Goal: Task Accomplishment & Management: Use online tool/utility

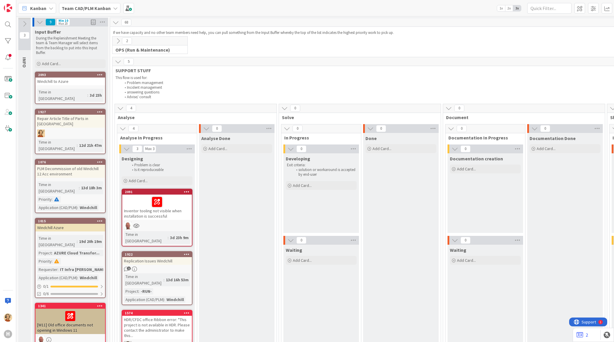
click at [92, 9] on b "Team CAD/PLM Kanban" at bounding box center [86, 8] width 49 height 6
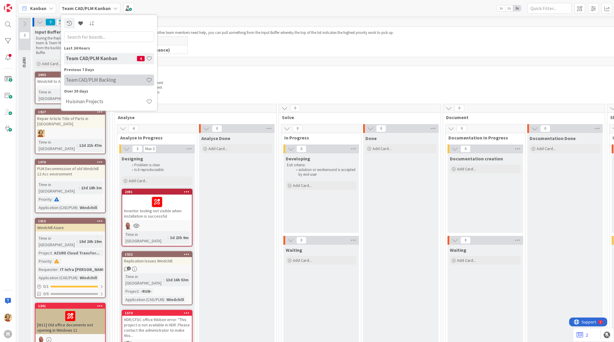
click at [91, 83] on div "Team CAD/PLM Backlog" at bounding box center [109, 79] width 90 height 11
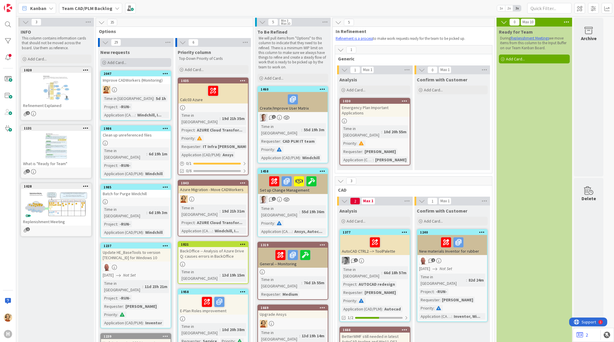
click at [114, 62] on span "Add Card..." at bounding box center [116, 62] width 19 height 5
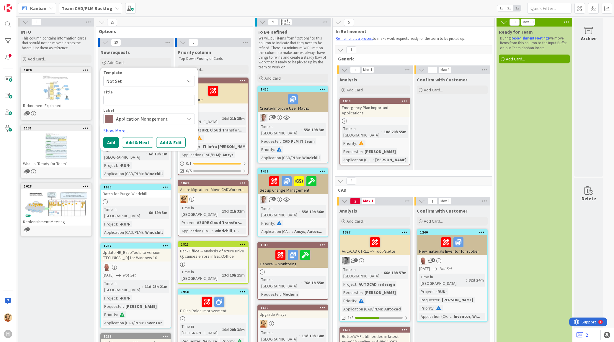
click at [121, 98] on textarea at bounding box center [148, 100] width 91 height 11
click at [122, 101] on textarea at bounding box center [148, 100] width 91 height 11
paste textarea "defaultuploadrootfolders"
type textarea "x"
type textarea "defaultuploadrootfolders"
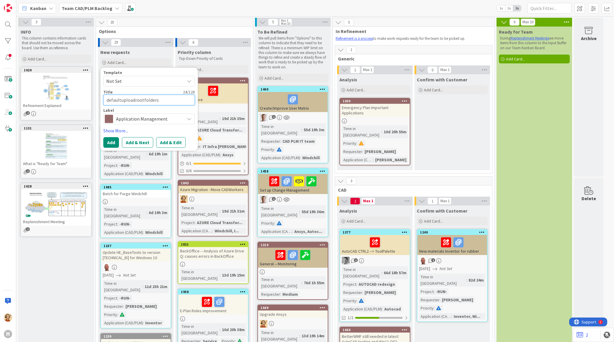
type textarea "x"
type textarea "defaultuploadrootfolders"
type textarea "x"
type textarea "defaultuploadrootfolders o"
type textarea "x"
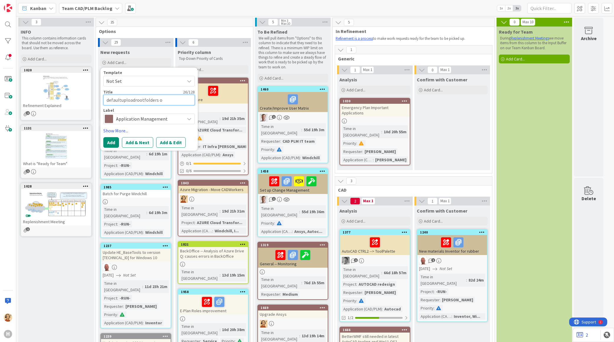
type textarea "defaultuploadrootfolders on"
type textarea "x"
type textarea "defaultuploadrootfolders on"
type textarea "x"
type textarea "defaultuploadrootfolders on R"
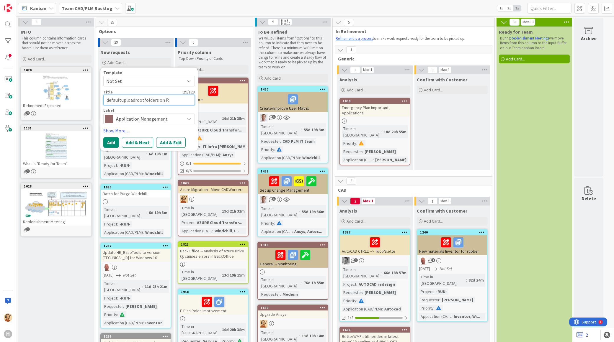
type textarea "x"
type textarea "defaultuploadrootfolders on Re"
type textarea "x"
type textarea "defaultuploadrootfolders on Rep"
type textarea "x"
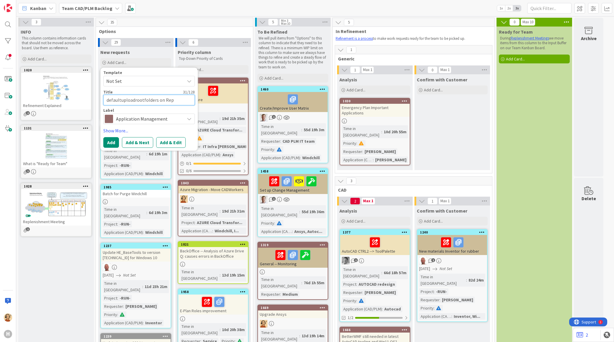
type textarea "defaultuploadrootfolders on Repl"
type textarea "x"
type textarea "defaultuploadrootfolders on Repli"
type textarea "x"
type textarea "defaultuploadrootfolders on Replic"
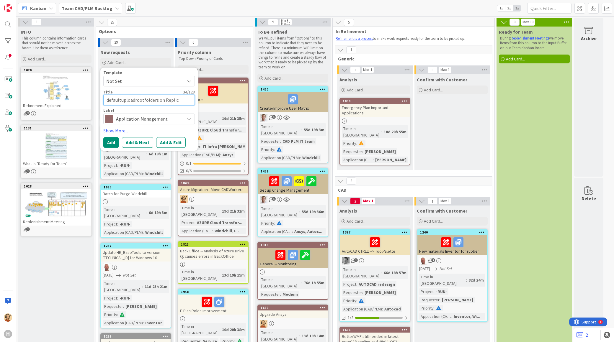
type textarea "x"
type textarea "defaultuploadrootfolders on Replica"
type textarea "x"
type textarea "defaultuploadrootfolders on Replica"
type textarea "x"
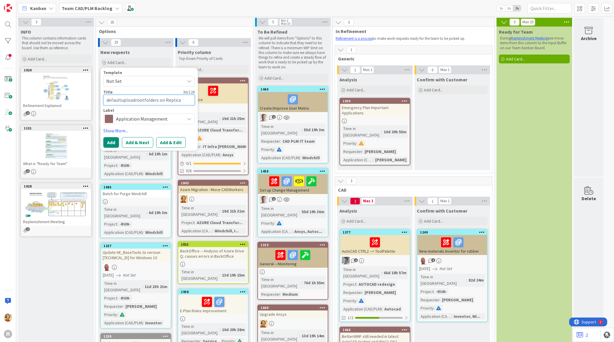
type textarea "defaultuploadrootfolders on Replica c"
type textarea "x"
type textarea "defaultuploadrootfolders on Replica co"
type textarea "x"
type textarea "defaultuploadrootfolders on Replica con"
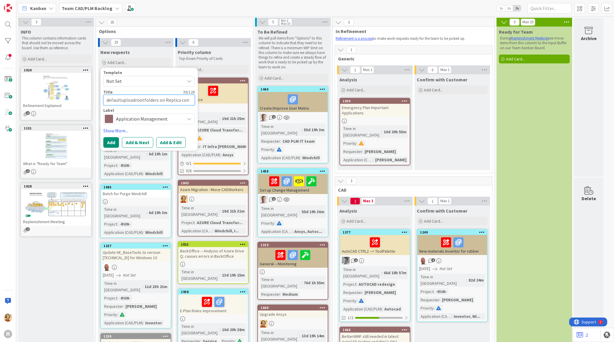
type textarea "x"
type textarea "defaultuploadrootfolders on Replica cons"
type textarea "x"
type textarea "defaultuploadrootfolders on Replica consu"
type textarea "x"
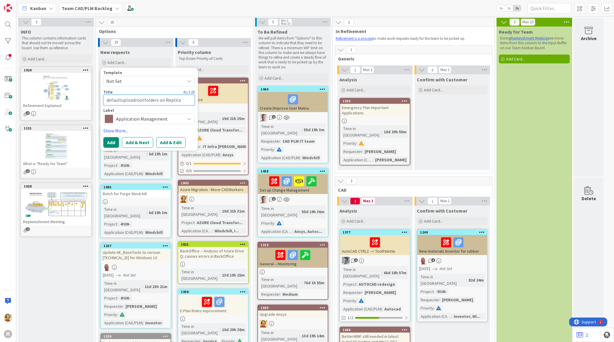
type textarea "defaultuploadrootfolders on Replica consum"
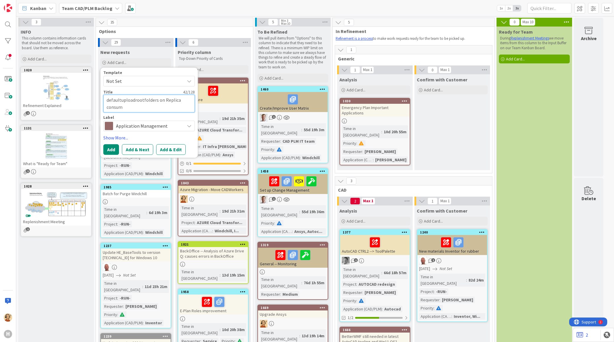
type textarea "x"
type textarea "defaultuploadrootfolders on Replica consume"
type textarea "x"
type textarea "defaultuploadrootfolders on Replica consumes"
type textarea "x"
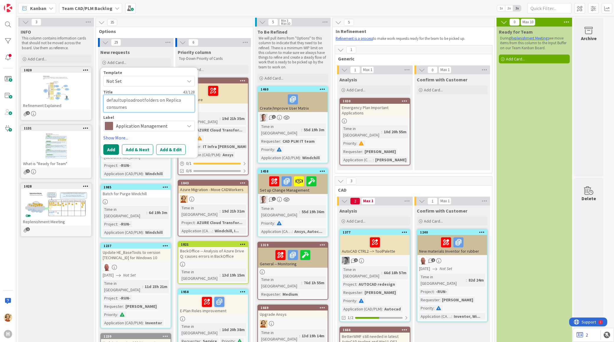
type textarea "defaultuploadrootfolders on Replica consumes"
type textarea "x"
type textarea "defaultuploadrootfolders on Replica consumes h"
type textarea "x"
type textarea "defaultuploadrootfolders on Replica consumes hi"
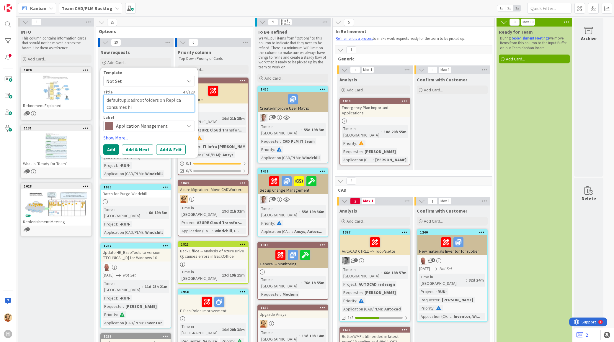
type textarea "x"
type textarea "defaultuploadrootfolders on Replica consumes hig"
type textarea "x"
type textarea "defaultuploadrootfolders on Replica consumes high"
type textarea "x"
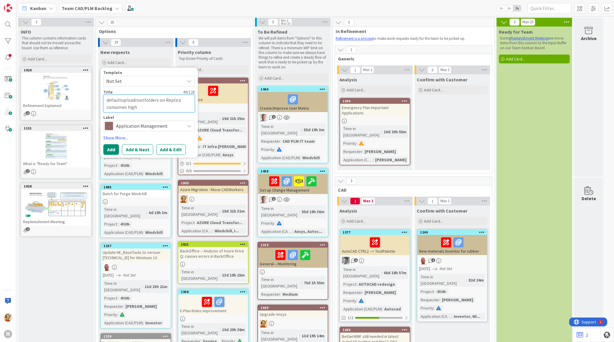
type textarea "defaultuploadrootfolders on Replica consumes high"
type textarea "x"
type textarea "defaultuploadrootfolders on Replica consumes high"
type textarea "x"
type textarea "defaultuploadrootfolders on Replica consumes hig"
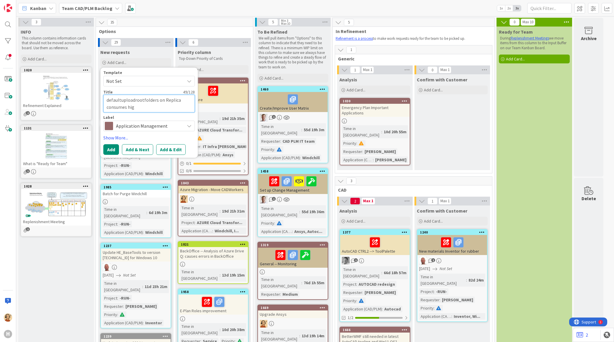
type textarea "x"
type textarea "defaultuploadrootfolders on Replica consumes hi"
type textarea "x"
type textarea "defaultuploadrootfolders on Replica consumes h"
type textarea "x"
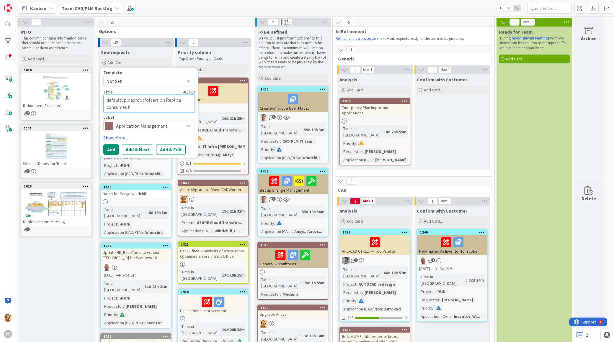
type textarea "defaultuploadrootfolders on Replica consumes"
type textarea "x"
type textarea "defaultuploadrootfolders on Replica consumes"
type textarea "x"
type textarea "defaultuploadrootfolders on Replica consume"
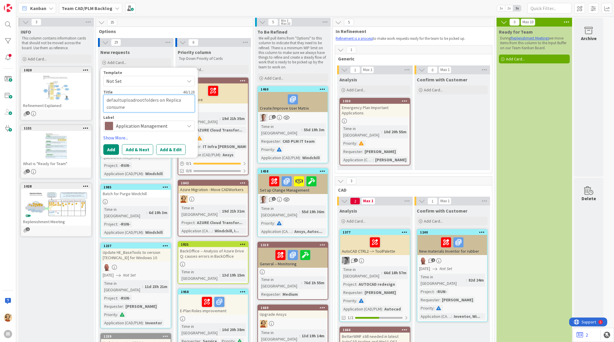
type textarea "x"
type textarea "defaultuploadrootfolders on Replica consum"
type textarea "x"
type textarea "defaultuploadrootfolders on Replica consu"
type textarea "x"
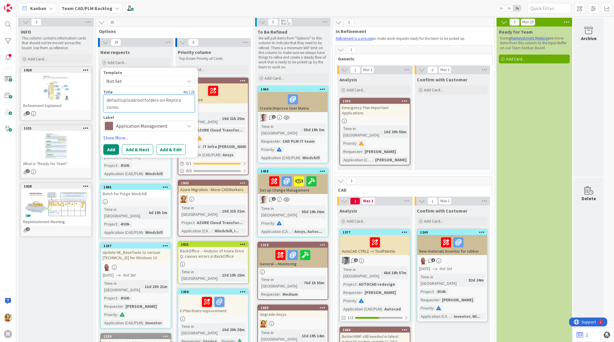
type textarea "defaultuploadrootfolders on Replica cons"
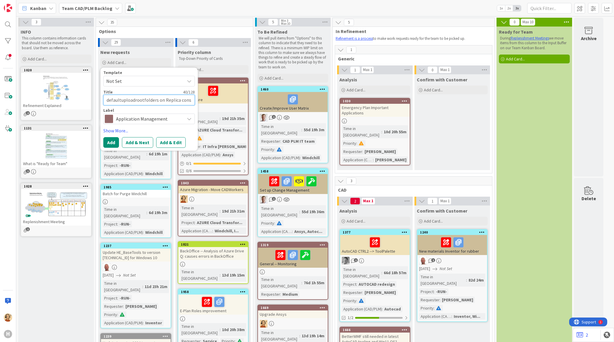
type textarea "x"
type textarea "defaultuploadrootfolders on Replica con"
type textarea "x"
type textarea "defaultuploadrootfolders on Replica co"
type textarea "x"
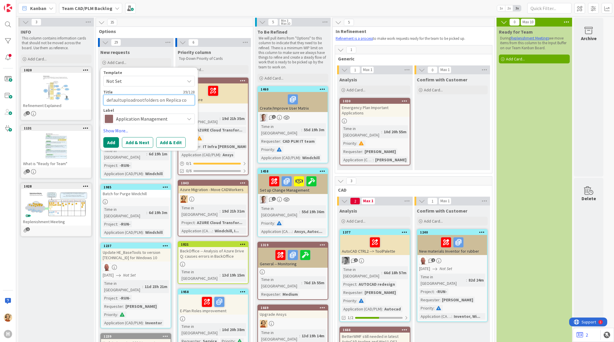
type textarea "defaultuploadrootfolders on Replica c"
type textarea "x"
type textarea "defaultuploadrootfolders on Replica"
type textarea "x"
type textarea "defaultuploadrootfolders on Replica"
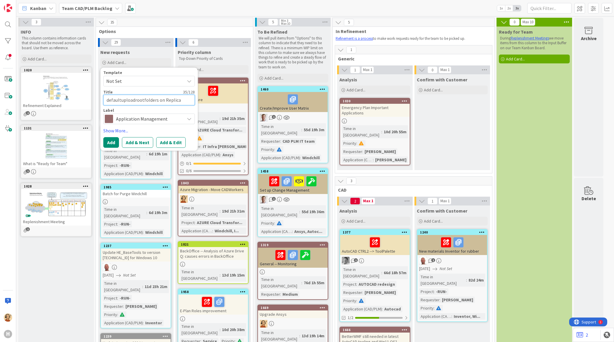
type textarea "x"
type textarea "defaultuploadrootfolders on Replica"
click at [172, 142] on button "Add & Edit" at bounding box center [171, 142] width 30 height 11
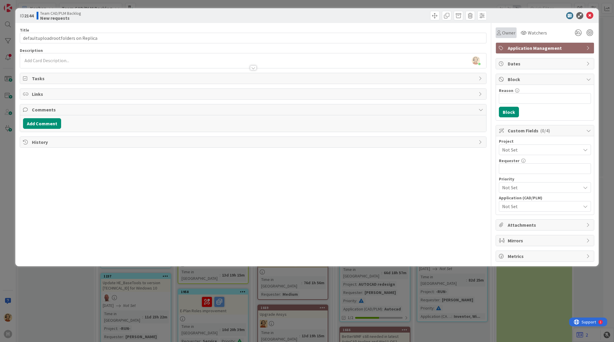
click at [511, 32] on span "Owner" at bounding box center [508, 32] width 13 height 7
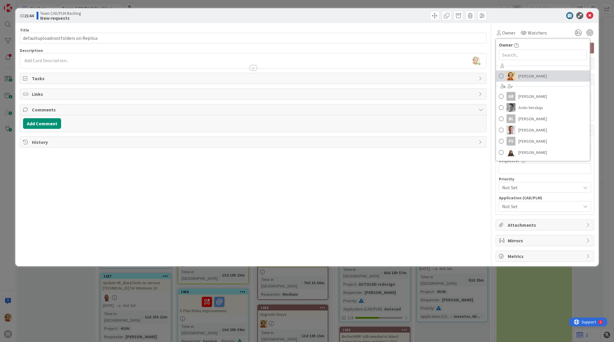
click at [518, 71] on link "[PERSON_NAME]" at bounding box center [543, 76] width 94 height 11
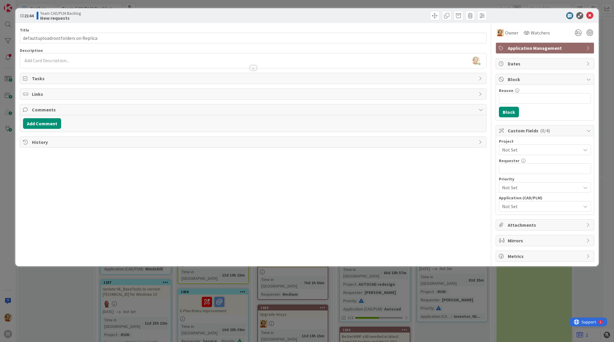
click at [521, 150] on span "Not Set" at bounding box center [540, 150] width 76 height 8
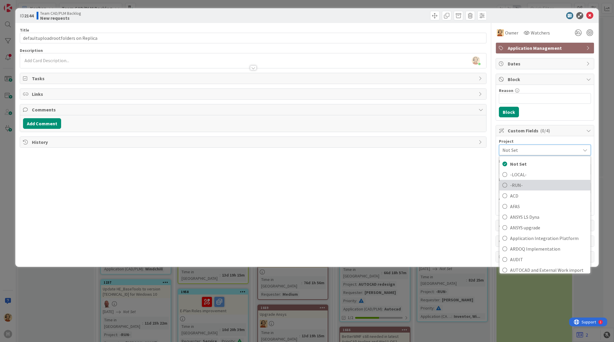
click at [524, 187] on span "-RUN-" at bounding box center [548, 185] width 77 height 9
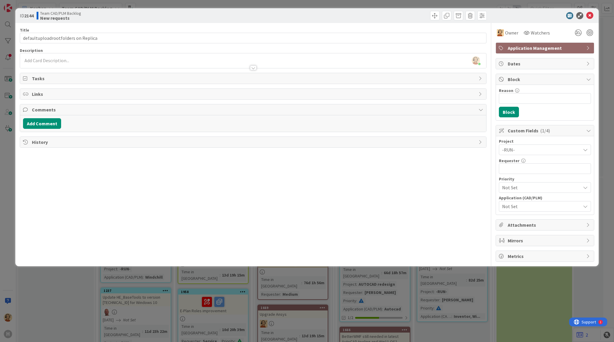
click at [525, 208] on span "Not Set" at bounding box center [541, 206] width 78 height 7
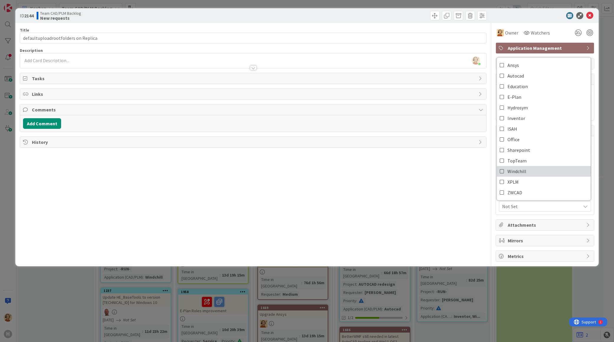
click at [506, 170] on link "Windchill" at bounding box center [544, 171] width 94 height 11
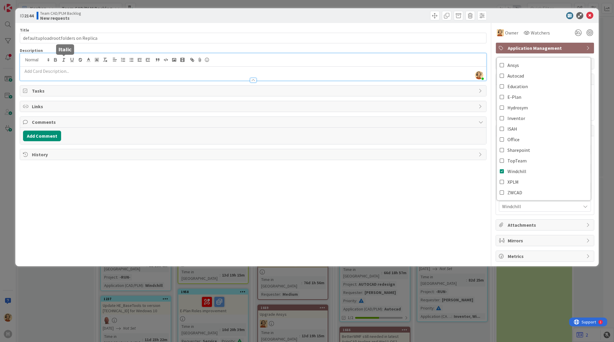
click at [62, 59] on div "Richard Halve just joined" at bounding box center [253, 66] width 466 height 27
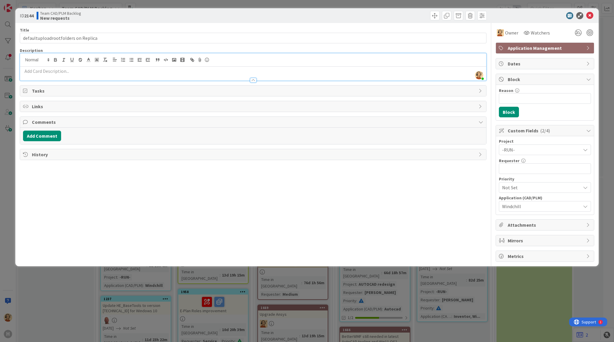
click at [54, 72] on p at bounding box center [253, 71] width 460 height 7
click at [104, 73] on p "Discovered on the replica server" at bounding box center [253, 71] width 460 height 7
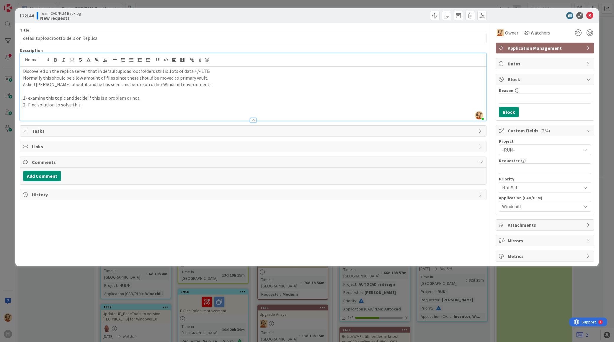
click at [216, 72] on p "Discovered on the replica server that in defaultuploadrootfolders still is 1ots…" at bounding box center [253, 71] width 460 height 7
click at [214, 82] on p "Asked [PERSON_NAME] about it and he has seen this before on other Windchill env…" at bounding box center [253, 84] width 460 height 7
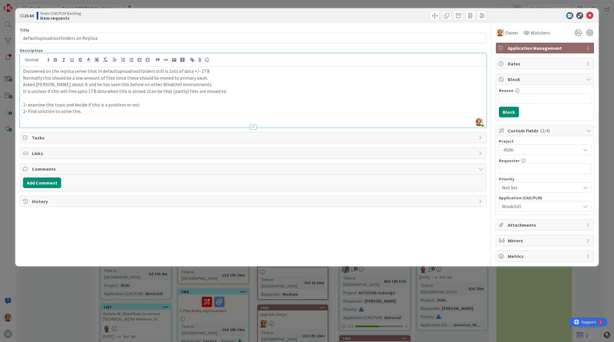
click at [226, 89] on p "It is unclear if this will free upto 1TB data when this is solved. (Can be that…" at bounding box center [253, 91] width 460 height 7
click at [226, 90] on p "It is unclear if this will free upto 1TB data when this is solved. (Can be that…" at bounding box center [253, 91] width 460 height 7
click at [217, 91] on p "It is unclear if this will free upto 1TB data when this is solved. (Can be that…" at bounding box center [253, 91] width 460 height 7
click at [79, 92] on p "It is unclear if this will free upto 1TB data when this is solved. (Can be that…" at bounding box center [253, 91] width 460 height 7
click at [81, 97] on p at bounding box center [253, 98] width 460 height 7
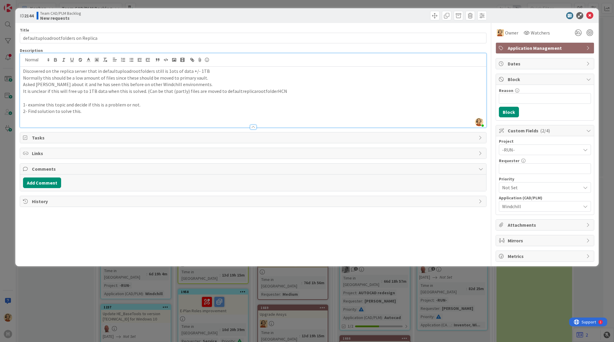
click at [119, 119] on p at bounding box center [253, 118] width 460 height 7
click at [589, 15] on icon at bounding box center [589, 15] width 7 height 7
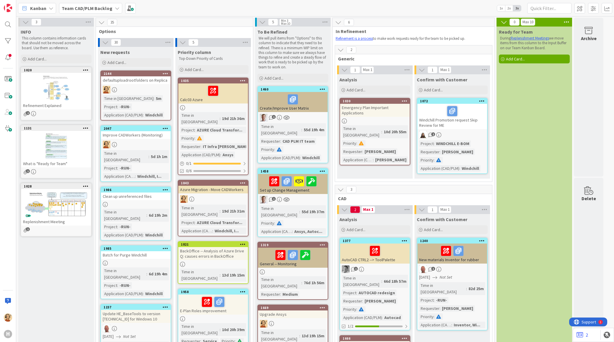
click at [145, 91] on div at bounding box center [136, 90] width 70 height 8
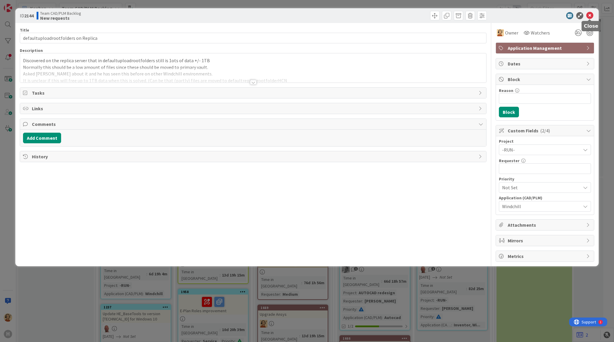
click at [591, 16] on icon at bounding box center [589, 15] width 7 height 7
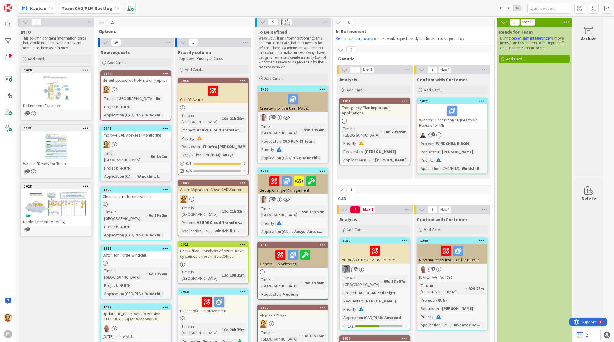
click at [158, 89] on div at bounding box center [136, 90] width 70 height 8
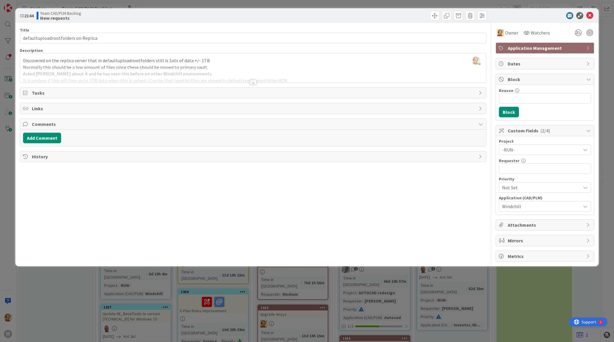
click at [251, 83] on div at bounding box center [253, 82] width 6 height 5
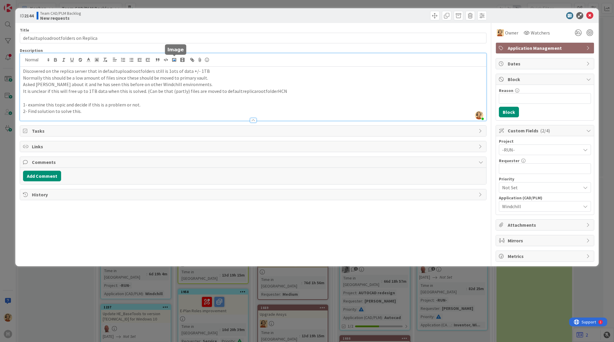
click at [175, 60] on icon "button" at bounding box center [173, 59] width 5 height 5
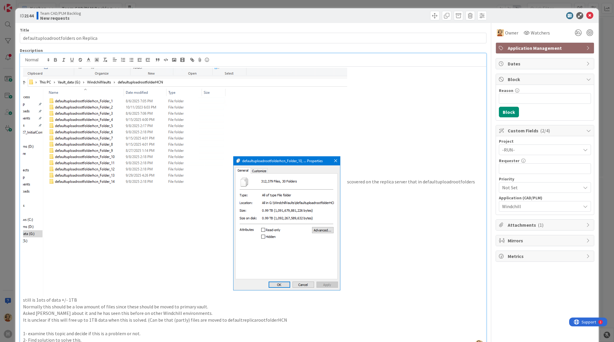
click at [282, 240] on img at bounding box center [185, 182] width 324 height 229
drag, startPoint x: 167, startPoint y: 200, endPoint x: 181, endPoint y: 223, distance: 26.8
click at [181, 223] on img at bounding box center [185, 182] width 324 height 229
click at [178, 219] on img at bounding box center [185, 182] width 324 height 229
click at [329, 264] on img at bounding box center [185, 182] width 324 height 229
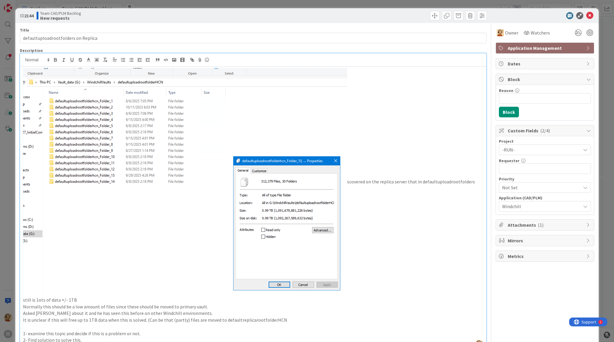
click at [386, 266] on p "scovered on the replica server that in defaultuploadrootfolders still is 1ots o…" at bounding box center [253, 186] width 460 height 236
drag, startPoint x: 440, startPoint y: 117, endPoint x: 445, endPoint y: 120, distance: 5.7
click at [445, 120] on p "scovered on the replica server that in defaultuploadrootfolders still is 1ots o…" at bounding box center [253, 186] width 460 height 236
drag, startPoint x: 264, startPoint y: 162, endPoint x: 260, endPoint y: 162, distance: 4.4
click at [260, 162] on img at bounding box center [185, 182] width 324 height 229
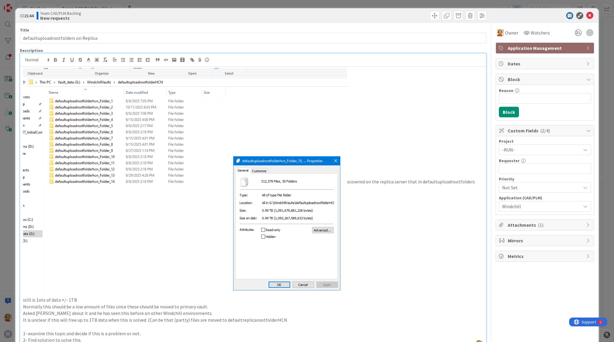
drag, startPoint x: 194, startPoint y: 162, endPoint x: 308, endPoint y: 256, distance: 147.6
click at [309, 256] on img at bounding box center [185, 182] width 324 height 229
click at [224, 238] on img at bounding box center [185, 182] width 324 height 229
click at [391, 238] on p "scovered on the replica server that in defaultuploadrootfolders still is 1ots o…" at bounding box center [253, 186] width 460 height 236
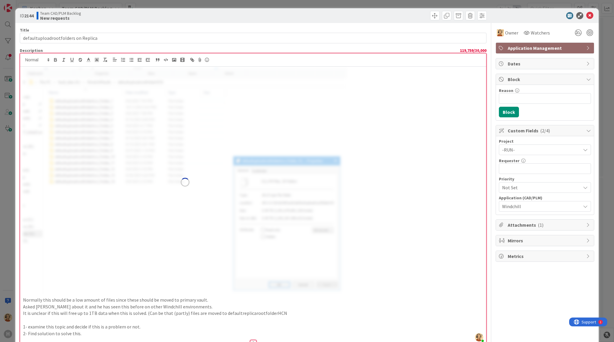
click at [107, 300] on p "Normally this should be a low amount of files since these should be moved to pr…" at bounding box center [253, 300] width 460 height 7
click at [586, 15] on icon at bounding box center [589, 15] width 7 height 7
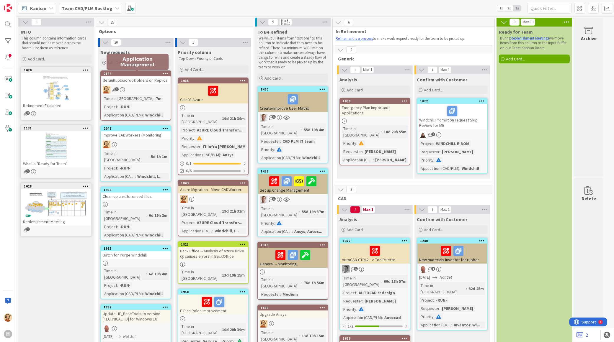
click at [144, 85] on div "2144 defaultuploadrootfolders on Replica 1 Time in Column : 7m Project : -RUN- …" at bounding box center [135, 96] width 71 height 50
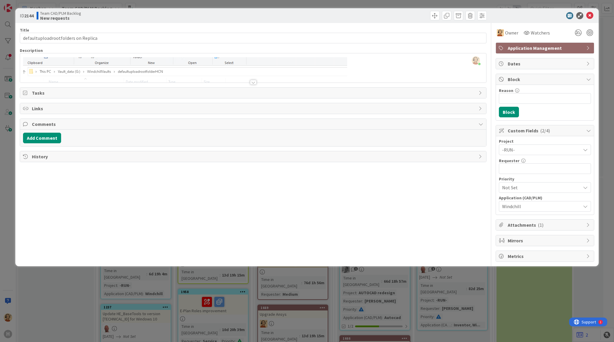
click at [253, 83] on div at bounding box center [253, 82] width 6 height 5
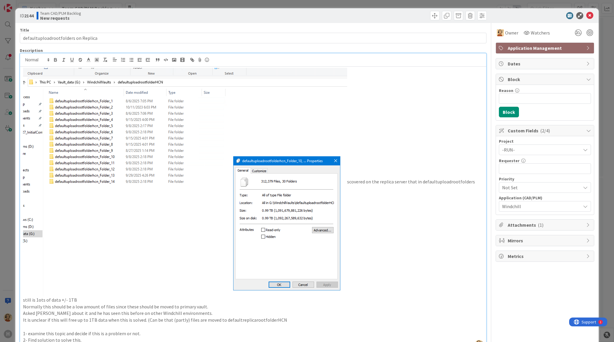
click at [167, 140] on img at bounding box center [185, 182] width 324 height 229
click at [307, 199] on img at bounding box center [185, 182] width 324 height 229
click at [131, 150] on img at bounding box center [185, 182] width 324 height 229
click at [175, 62] on icon "button" at bounding box center [173, 59] width 5 height 5
click at [346, 123] on img at bounding box center [185, 182] width 324 height 229
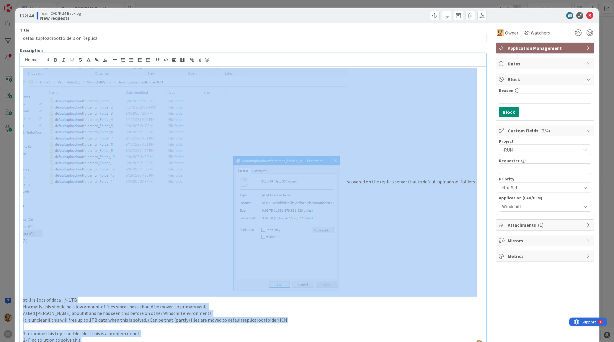
drag, startPoint x: 82, startPoint y: 237, endPoint x: 42, endPoint y: 140, distance: 105.4
click at [42, 140] on div "scovered on the replica server that in defaultuploadrootfolders still is 1ots o…" at bounding box center [253, 208] width 466 height 283
copy div "scovered on the replica server that in defaultuploadrootfolders still is 1ots o…"
click at [142, 198] on img at bounding box center [185, 182] width 324 height 229
click at [121, 144] on img at bounding box center [185, 182] width 324 height 229
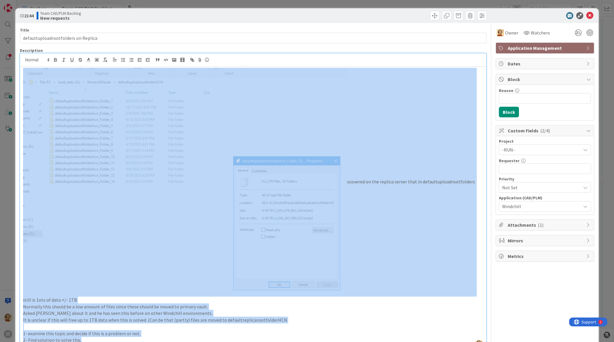
click at [93, 302] on p "scovered on the replica server that in defaultuploadrootfolders still is 1ots o…" at bounding box center [253, 186] width 460 height 236
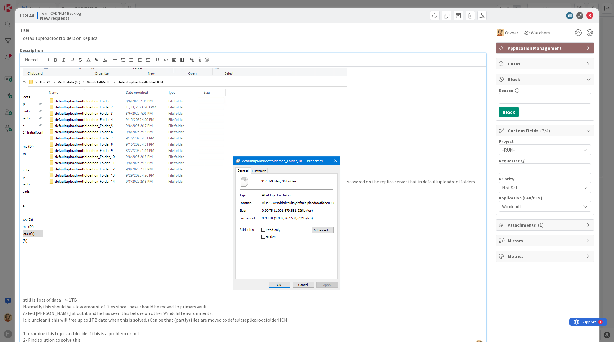
click at [214, 157] on img at bounding box center [185, 182] width 324 height 229
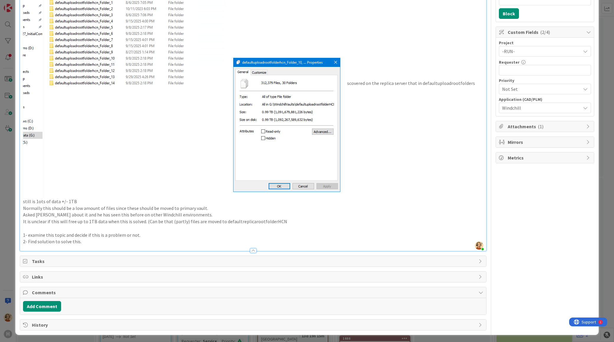
scroll to position [100, 0]
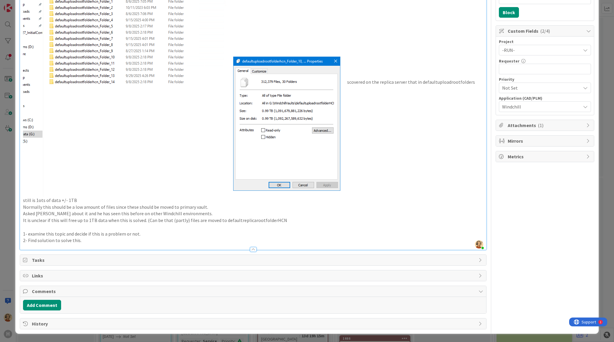
click at [344, 191] on img at bounding box center [185, 82] width 324 height 229
click at [314, 181] on img at bounding box center [185, 82] width 324 height 229
click at [273, 115] on img at bounding box center [185, 82] width 324 height 229
click at [346, 83] on img at bounding box center [185, 82] width 324 height 229
click at [348, 82] on p "scovered on the replica server that in defaultuploadrootfolders still is 1ots o…" at bounding box center [253, 86] width 460 height 236
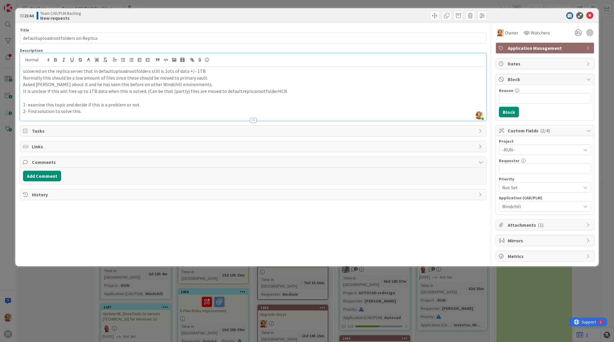
scroll to position [0, 0]
click at [199, 58] on icon at bounding box center [199, 60] width 7 height 8
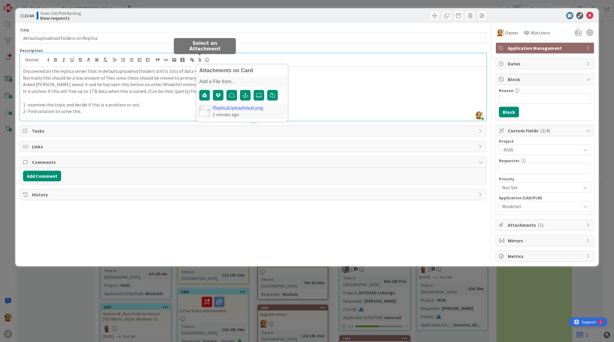
drag, startPoint x: 262, startPoint y: 97, endPoint x: 236, endPoint y: 110, distance: 28.8
click at [236, 110] on div "Add a File from... ReplicaUploadVault.png 2 minutes ago" at bounding box center [241, 97] width 91 height 42
click at [236, 110] on link "ReplicaUploadVault.png" at bounding box center [238, 108] width 50 height 5
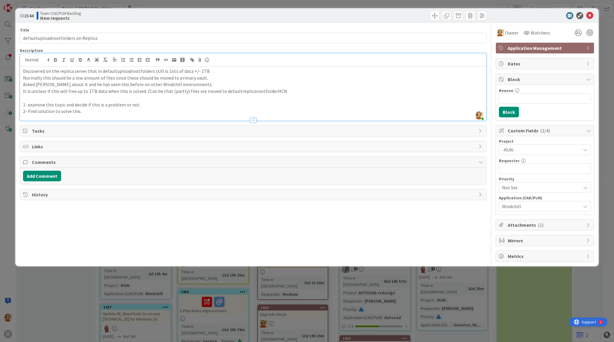
click at [150, 114] on p "2- Find solution to solve this." at bounding box center [253, 111] width 460 height 7
click at [218, 66] on div "Attachments on Card Add a File from... ReplicaUploadVault.png 2 minutes ago" at bounding box center [253, 59] width 466 height 13
click at [217, 71] on p "Discovered on the replica server that in defaultuploadrootfolders still is 1ots…" at bounding box center [253, 71] width 460 height 7
click at [201, 61] on icon at bounding box center [199, 60] width 7 height 8
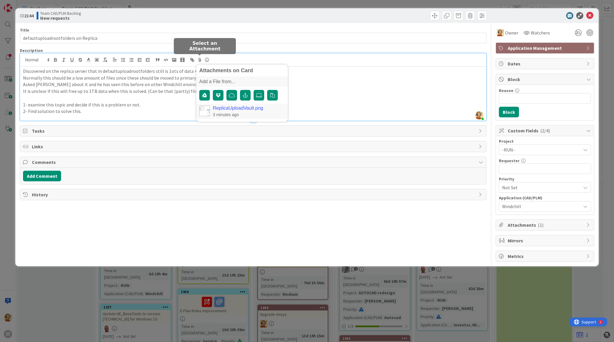
click at [205, 109] on img at bounding box center [204, 111] width 11 height 11
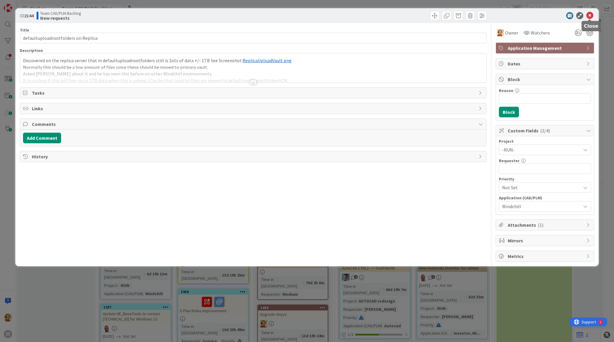
click at [590, 14] on icon at bounding box center [589, 15] width 7 height 7
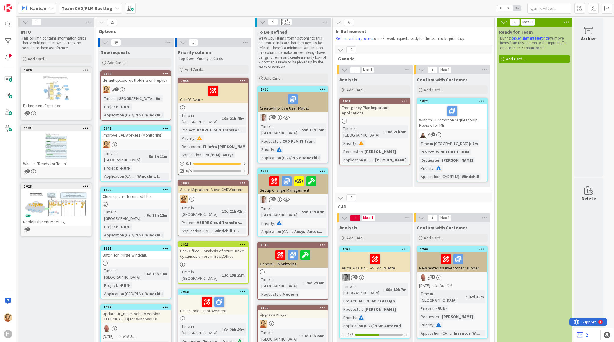
click at [156, 92] on div "1" at bounding box center [136, 90] width 70 height 8
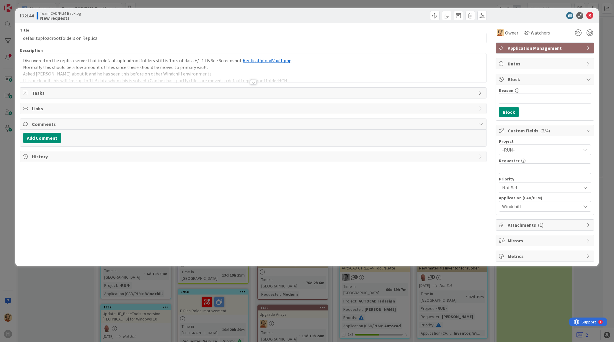
click at [262, 59] on div "Discovered on the replica server that in defaultuploadrootfolders still is 1ots…" at bounding box center [253, 67] width 466 height 29
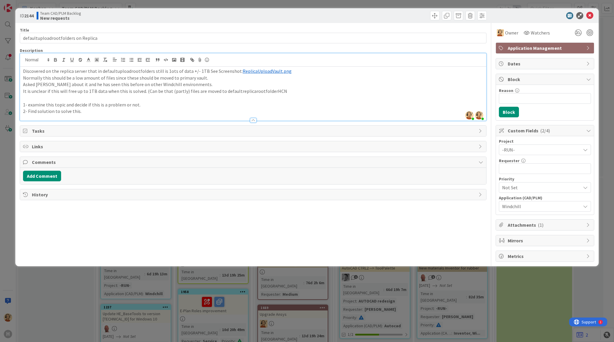
click at [263, 69] on span "ReplicaUploadVault.png" at bounding box center [267, 71] width 49 height 6
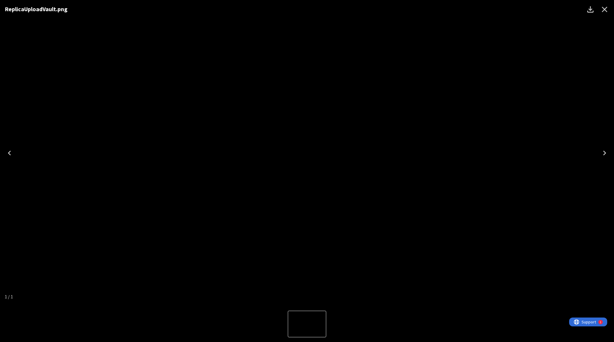
click at [604, 9] on icon "Close" at bounding box center [605, 10] width 6 height 6
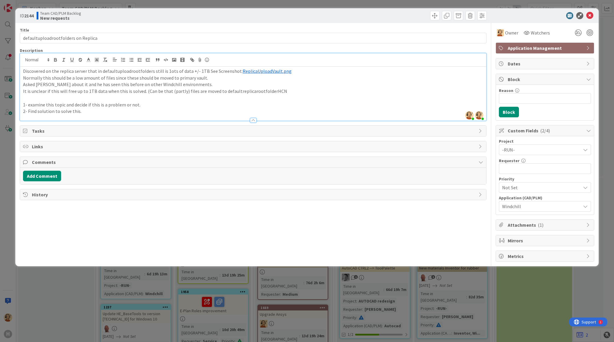
click at [592, 16] on div at bounding box center [542, 15] width 104 height 7
click at [592, 16] on icon at bounding box center [589, 15] width 7 height 7
